Goal: Task Accomplishment & Management: Use online tool/utility

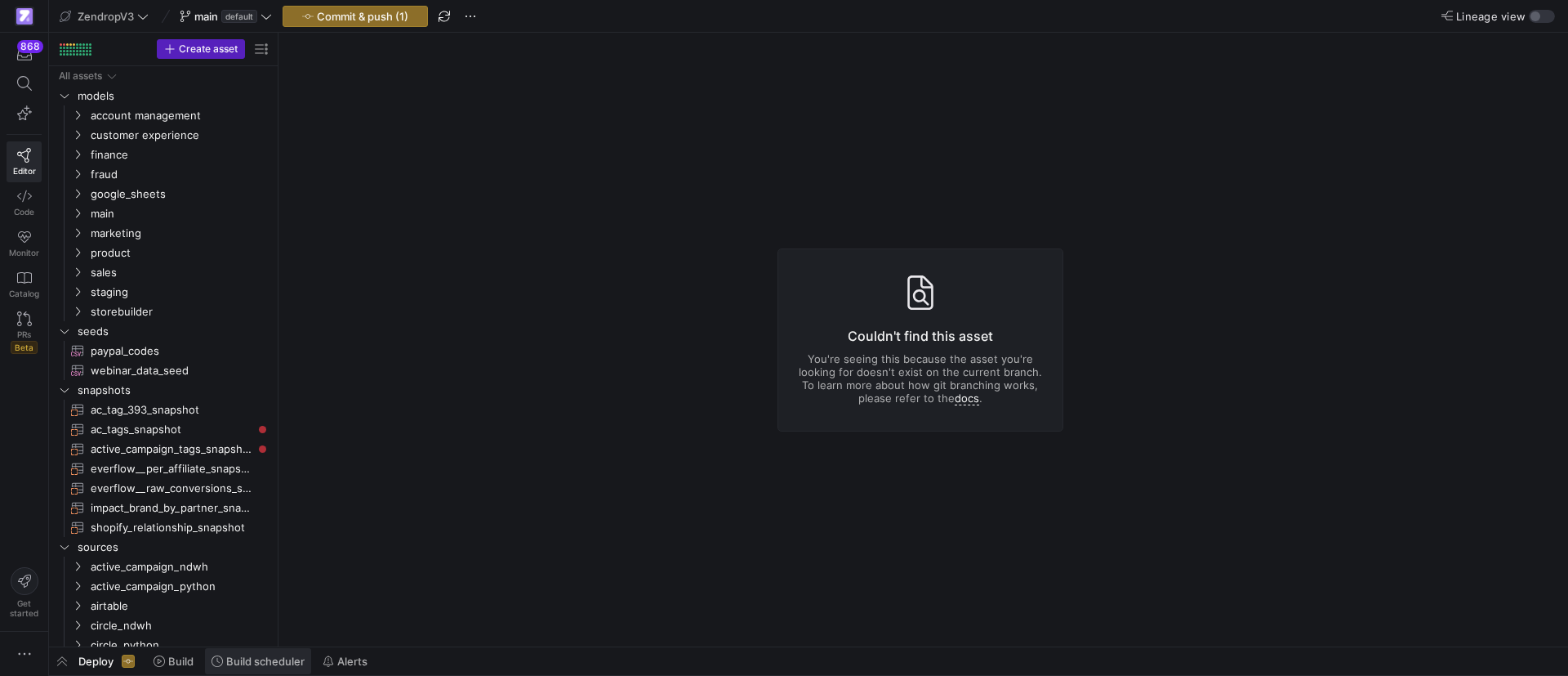
click at [252, 659] on span "Build scheduler" at bounding box center [265, 661] width 78 height 13
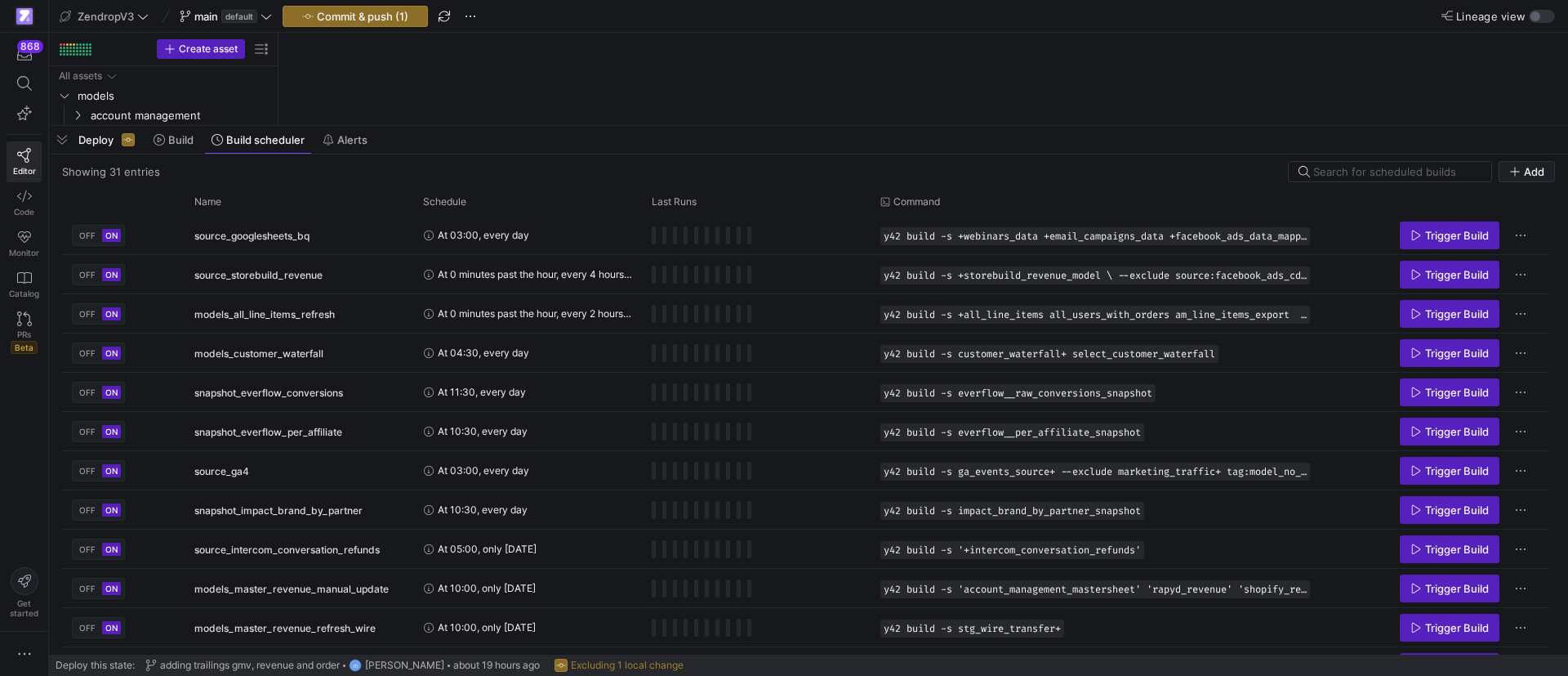
drag, startPoint x: 385, startPoint y: 375, endPoint x: 388, endPoint y: 73, distance: 302.0
click at [416, 122] on div at bounding box center [809, 126] width 1520 height 7
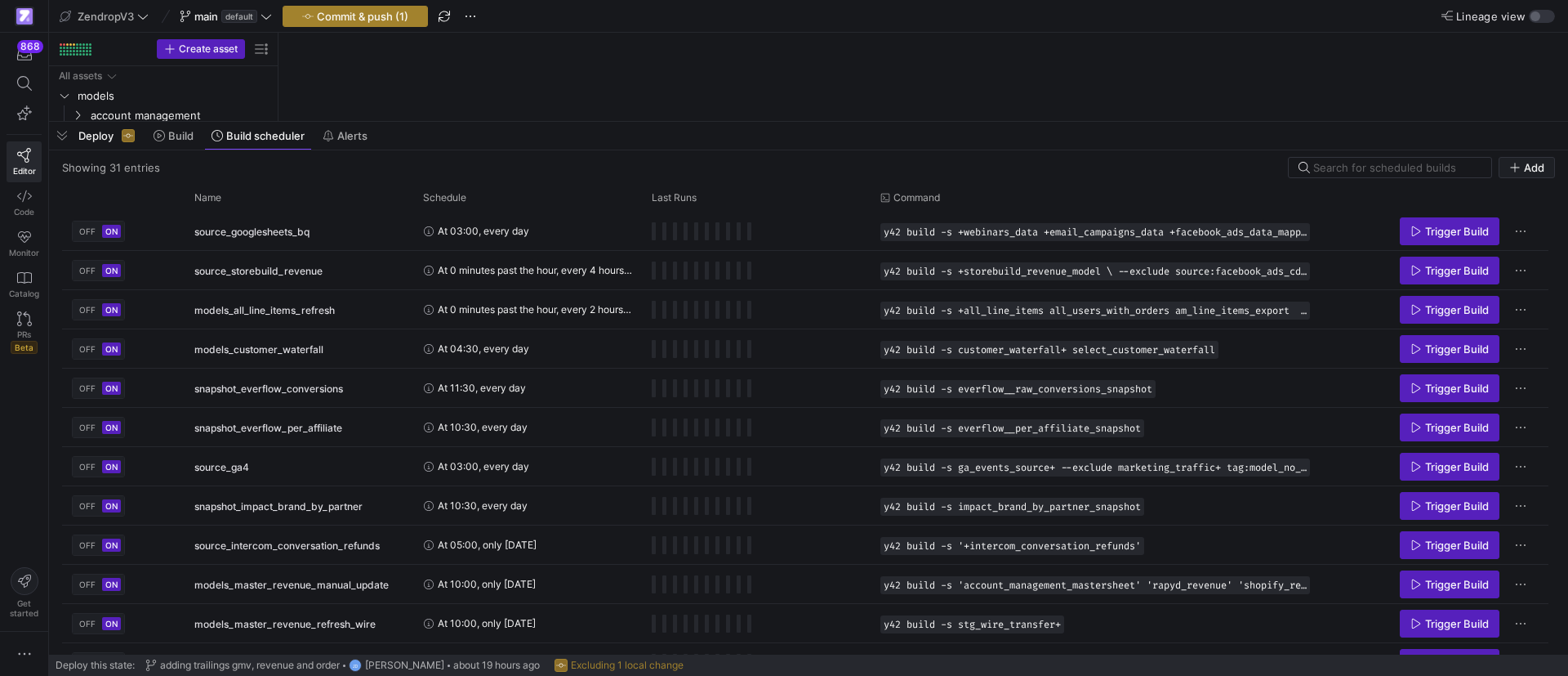
click at [363, 21] on span "Commit & push (1)" at bounding box center [363, 17] width 92 height 13
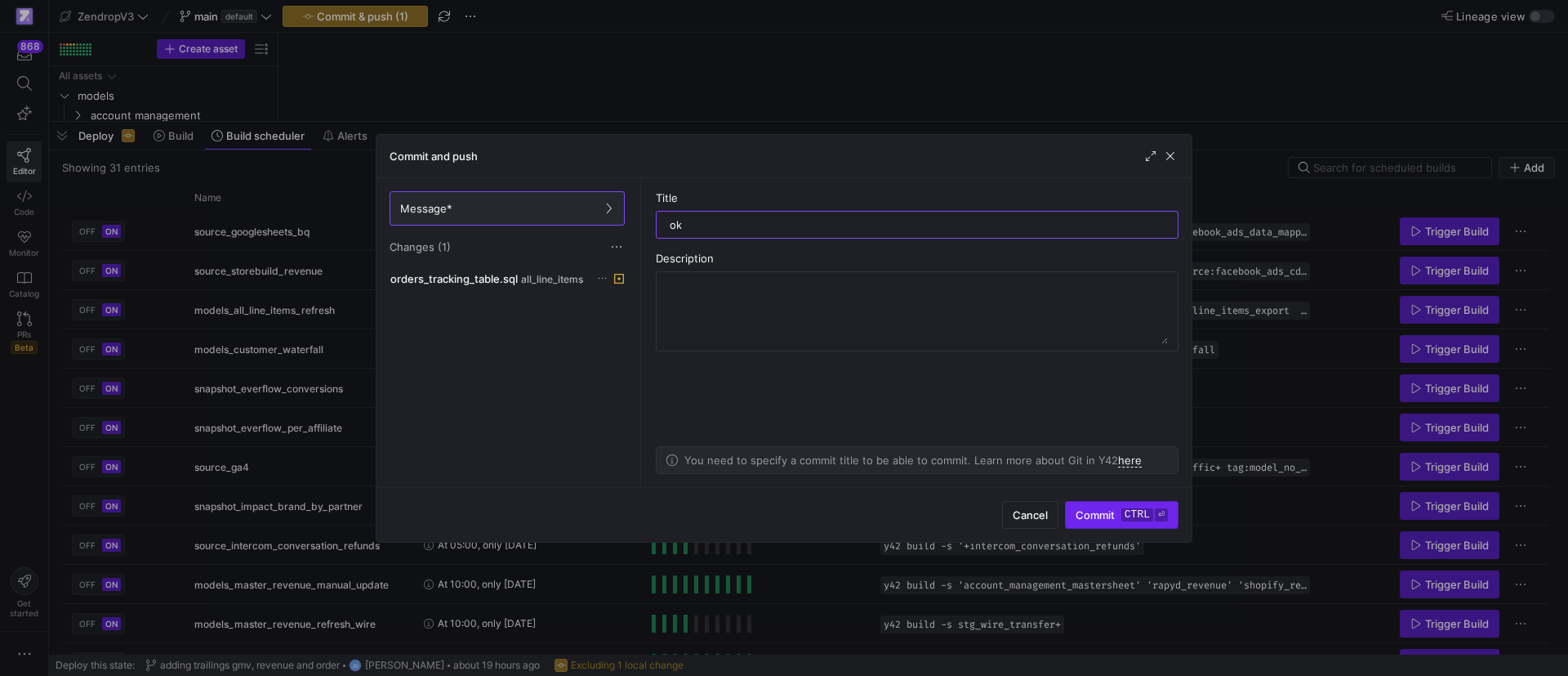
type input "ok"
click at [1101, 514] on span "Commit ctrl ⏎" at bounding box center [1122, 514] width 92 height 13
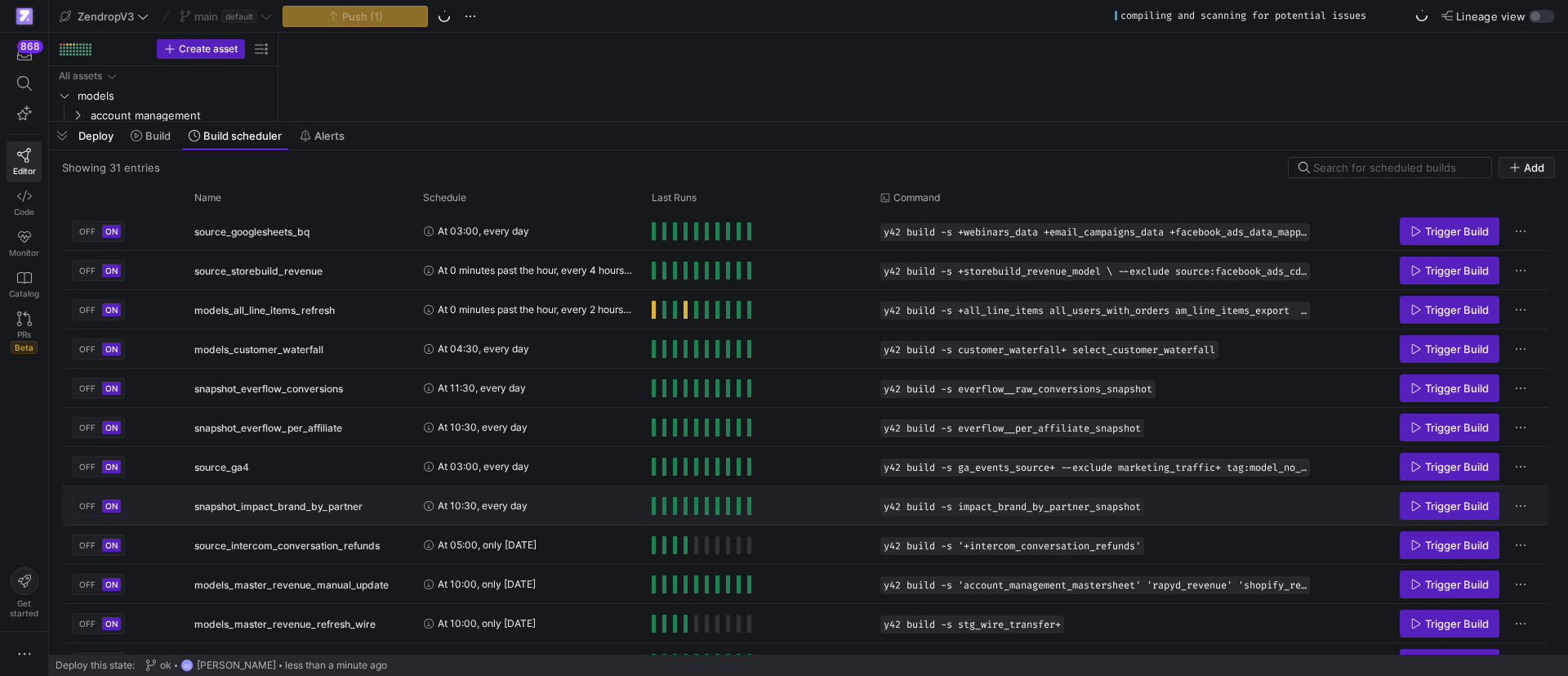
scroll to position [122, 0]
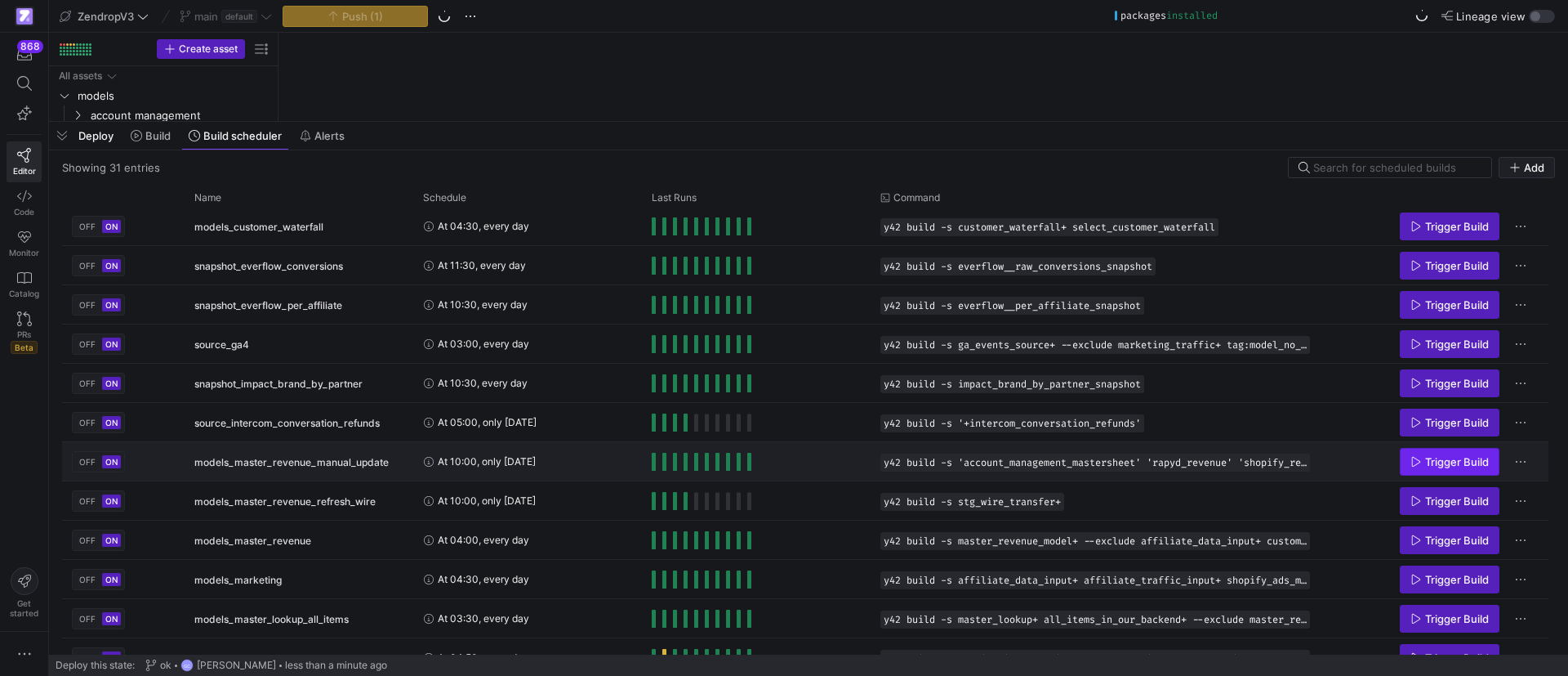
click at [1445, 455] on span "Trigger Build" at bounding box center [1457, 462] width 64 height 13
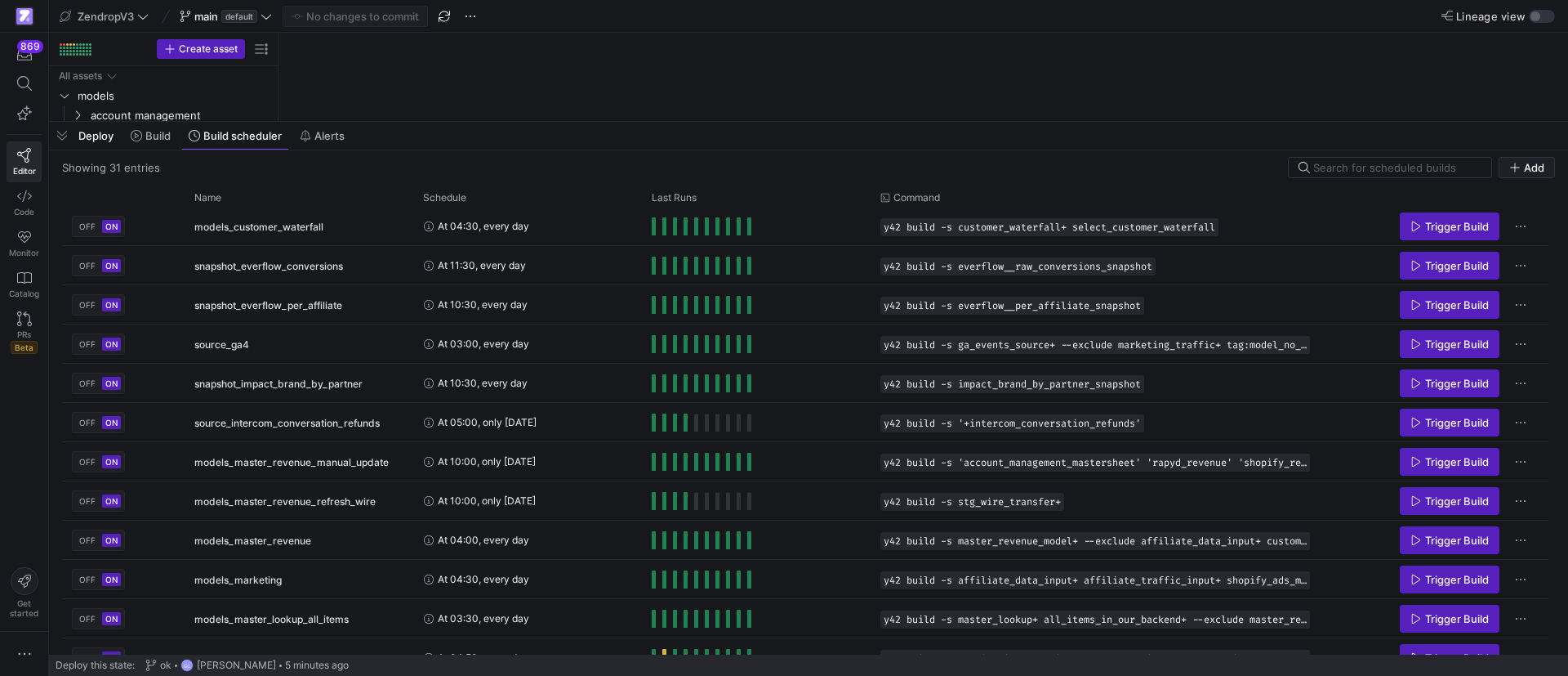
scroll to position [368, 0]
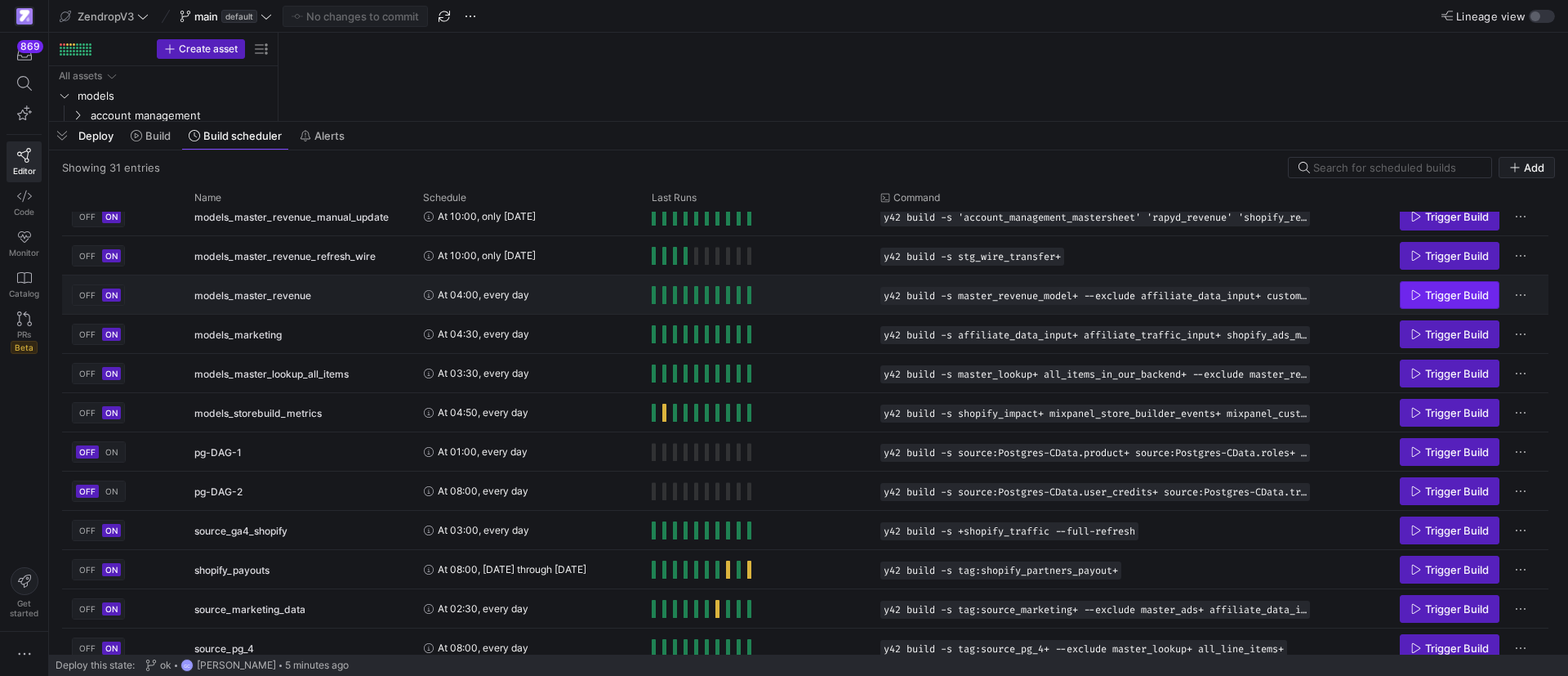
click at [1436, 298] on span "Trigger Build" at bounding box center [1457, 295] width 64 height 13
drag, startPoint x: 65, startPoint y: 137, endPoint x: 662, endPoint y: 78, distance: 599.9
click at [65, 137] on span "button" at bounding box center [62, 135] width 26 height 27
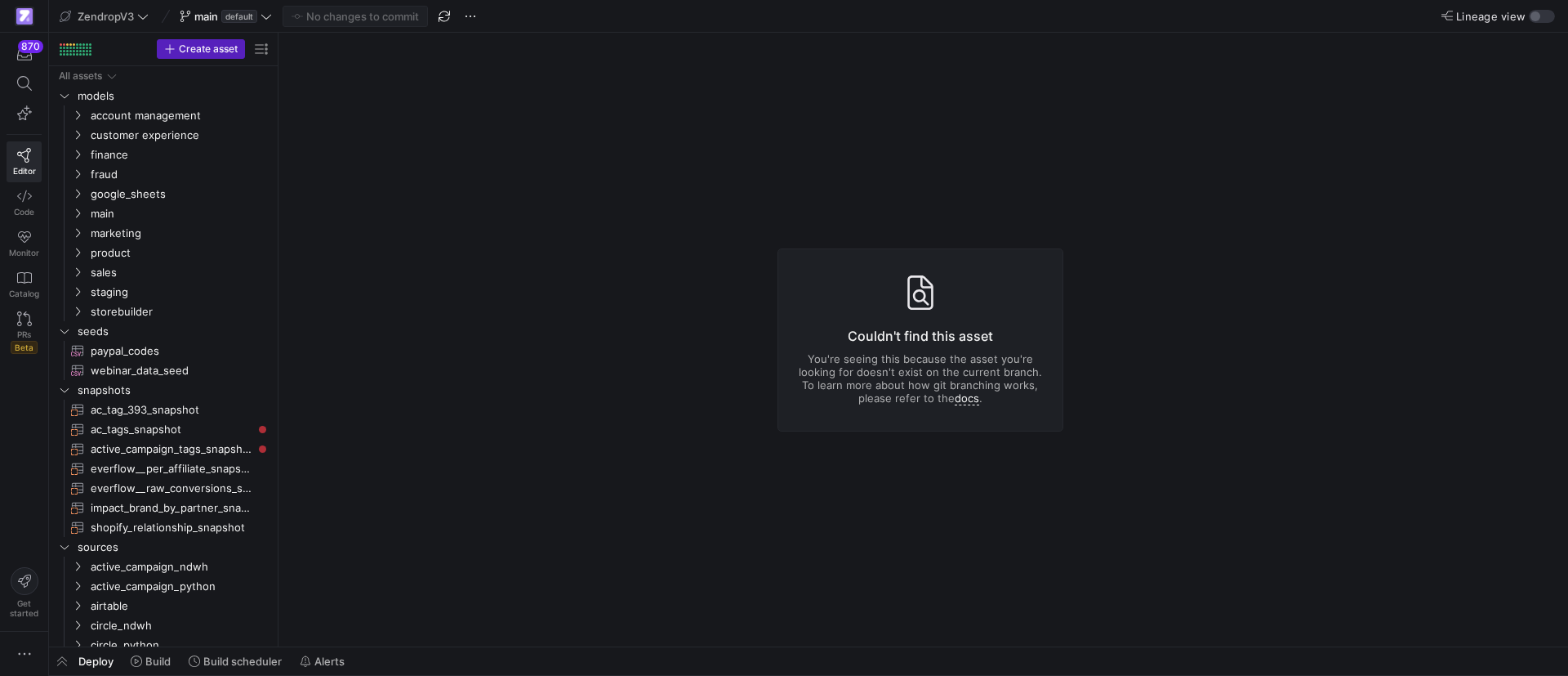
click at [260, 653] on span at bounding box center [236, 660] width 107 height 26
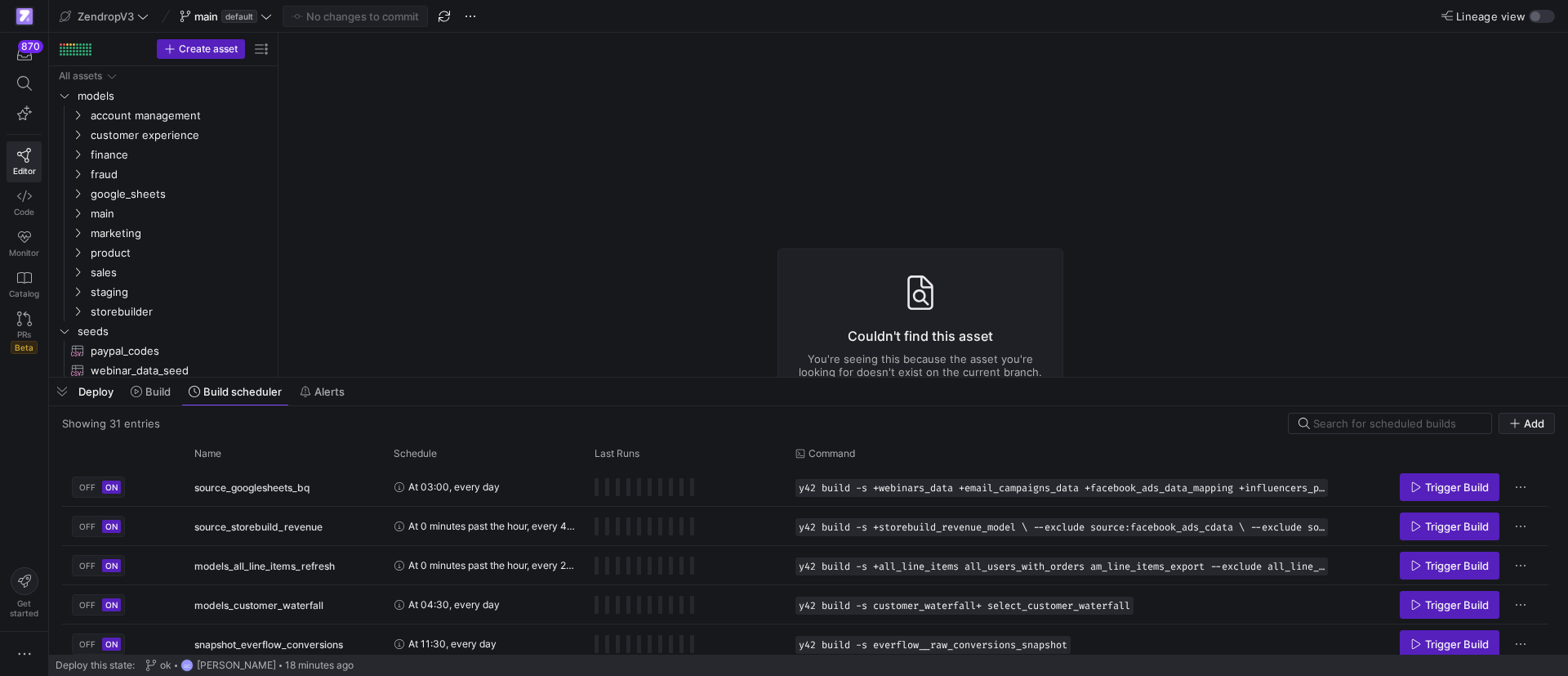
click at [399, 380] on div "Deploy Build Build scheduler Alerts" at bounding box center [809, 390] width 1520 height 27
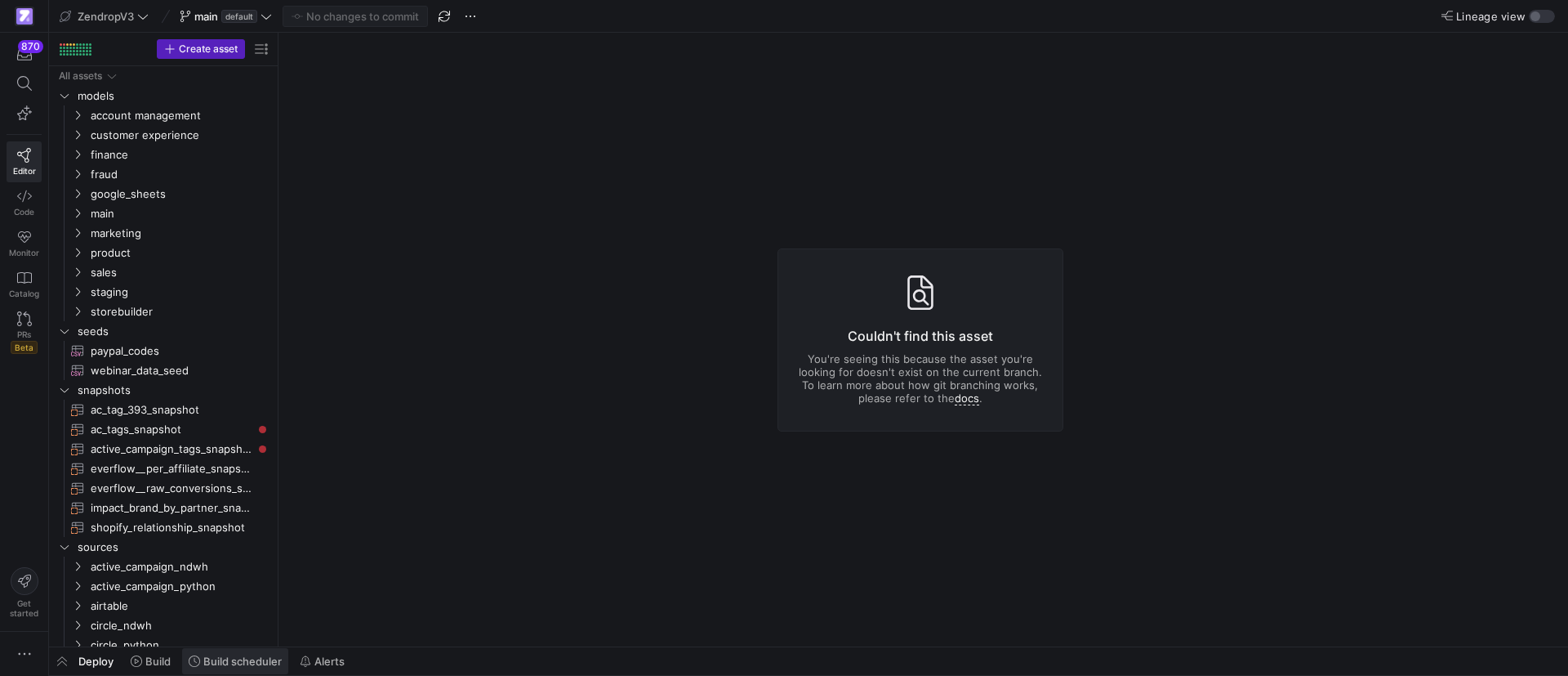
click at [228, 670] on span at bounding box center [236, 660] width 107 height 26
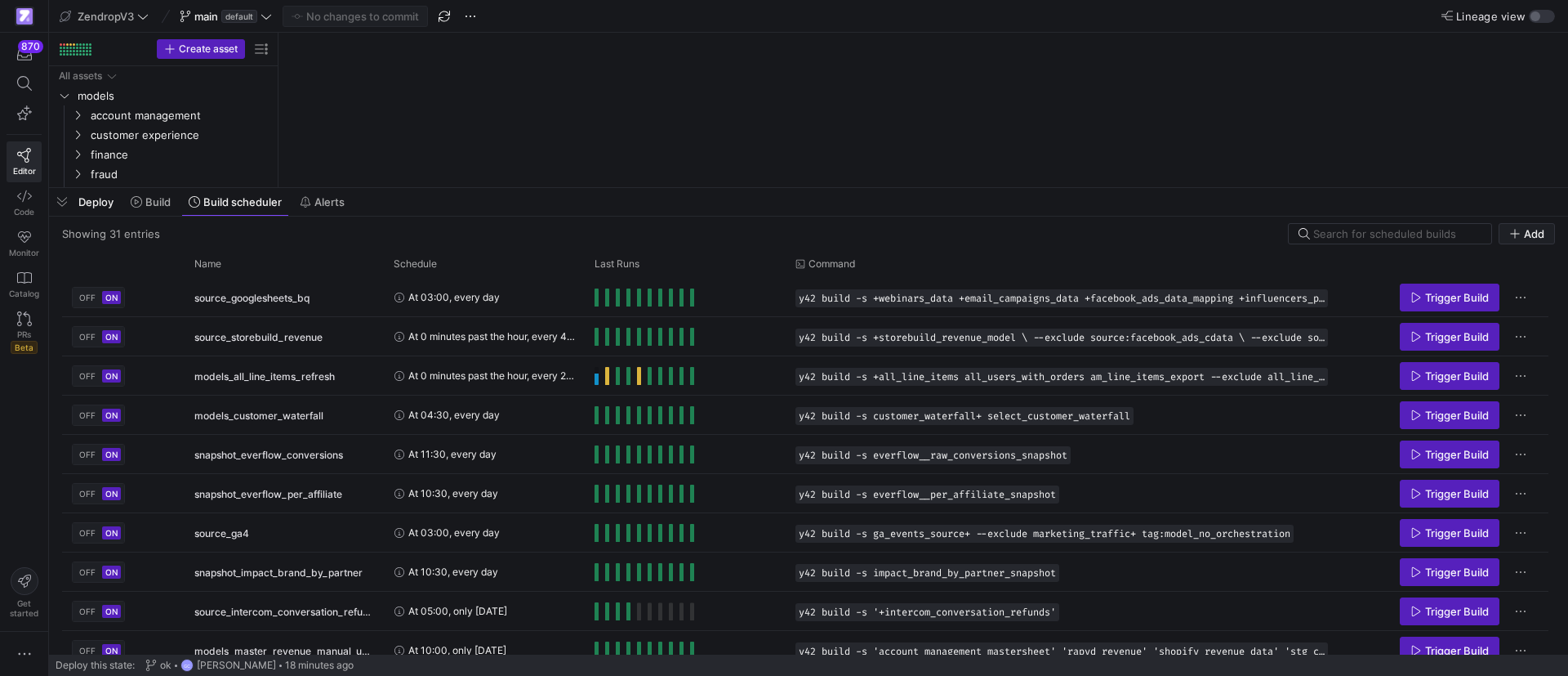
drag, startPoint x: 414, startPoint y: 378, endPoint x: 328, endPoint y: 345, distance: 92.1
click at [434, 186] on div at bounding box center [809, 188] width 1520 height 7
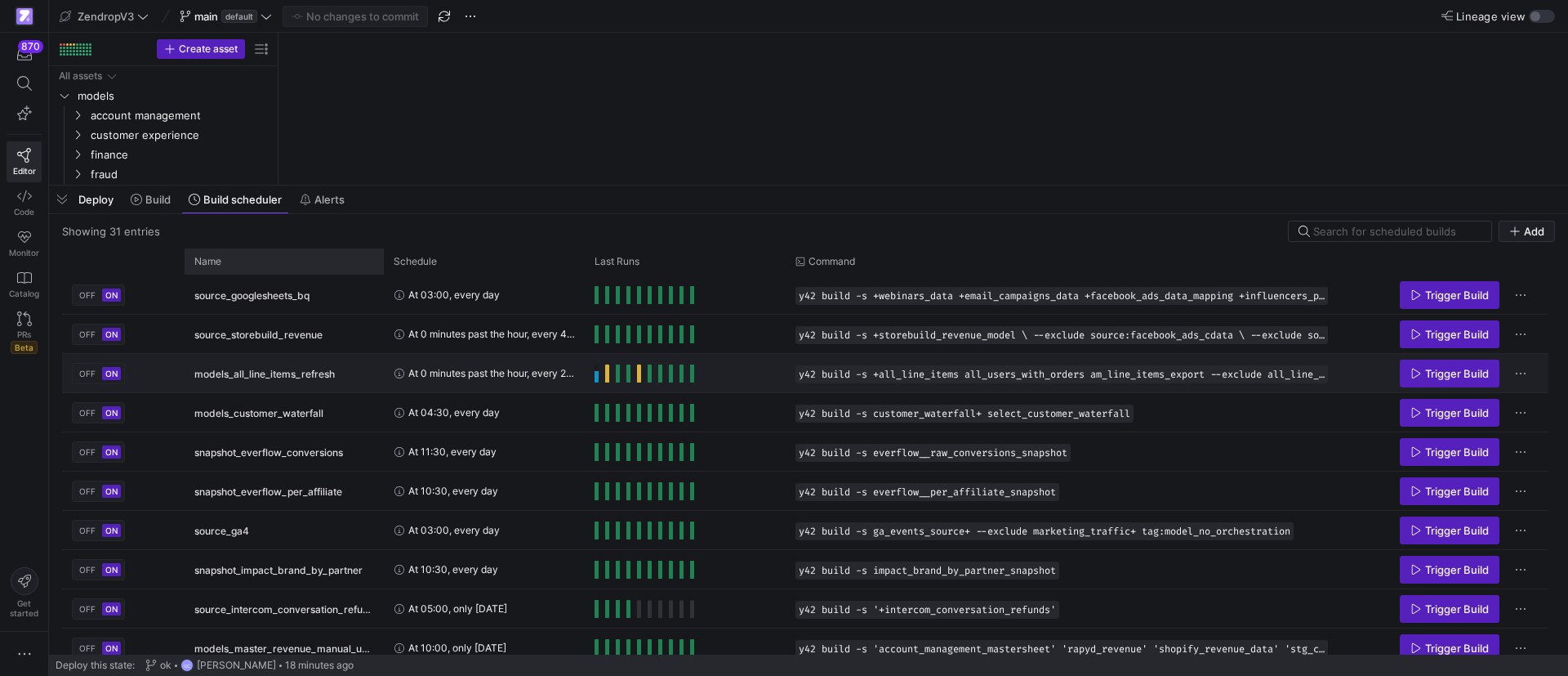
click at [287, 263] on div "Name" at bounding box center [279, 261] width 168 height 18
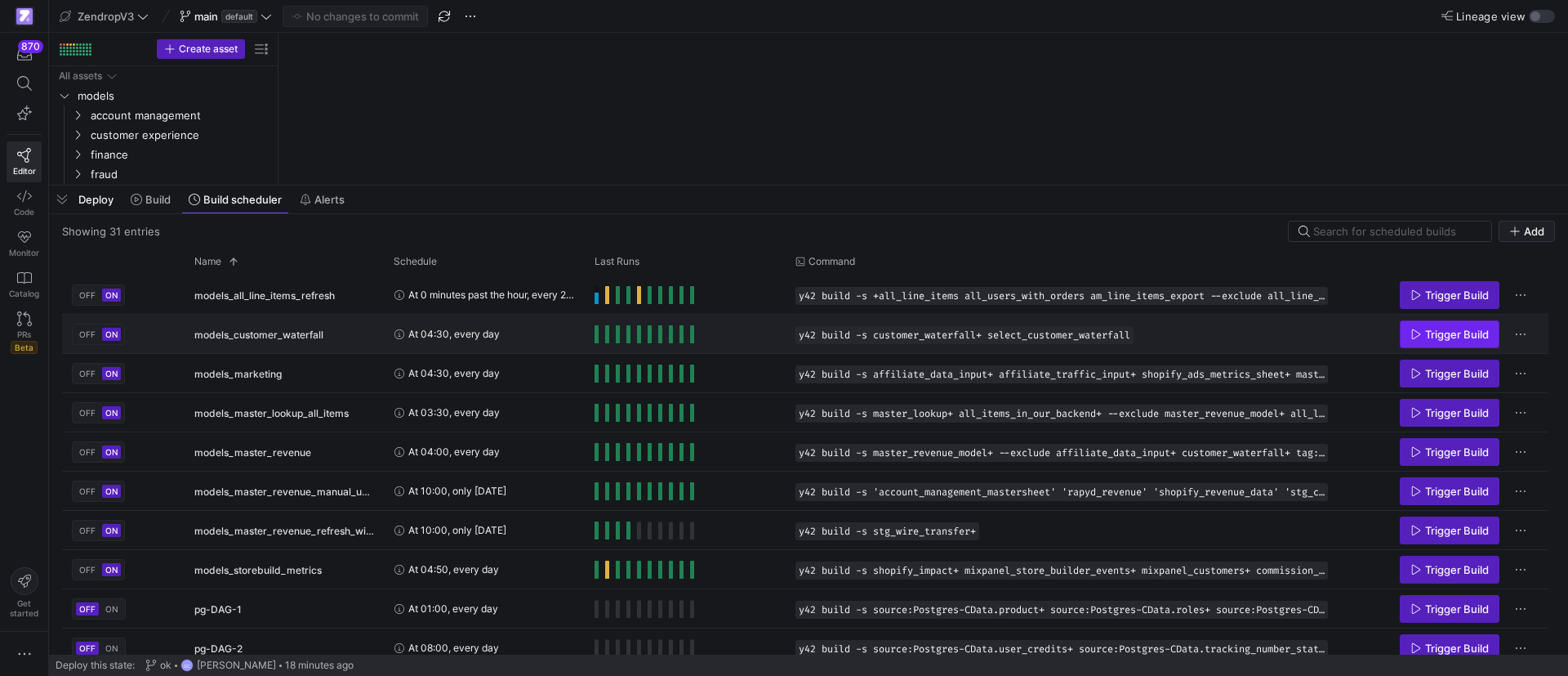
click at [1441, 330] on span "Trigger Build" at bounding box center [1457, 335] width 64 height 13
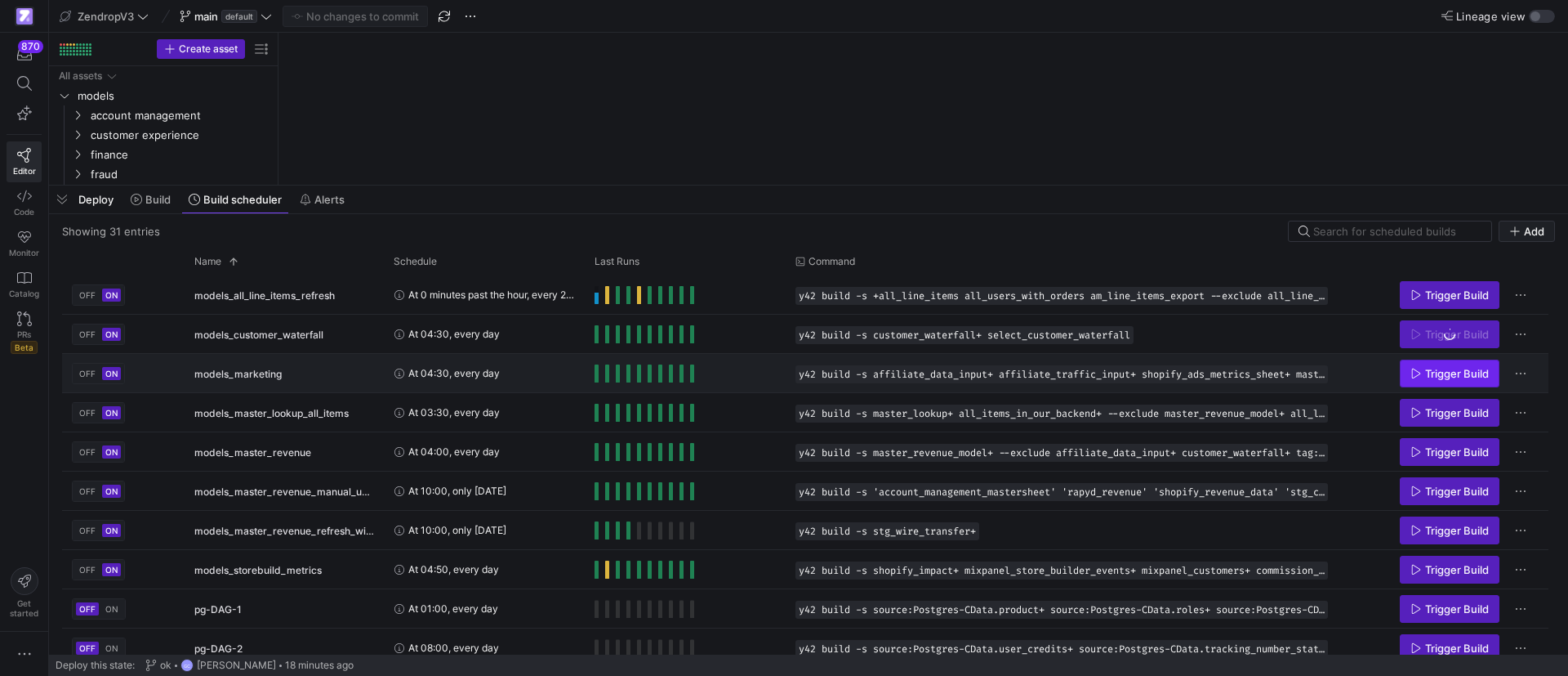
click at [1437, 368] on span "Trigger Build" at bounding box center [1457, 374] width 64 height 13
